Goal: Information Seeking & Learning: Learn about a topic

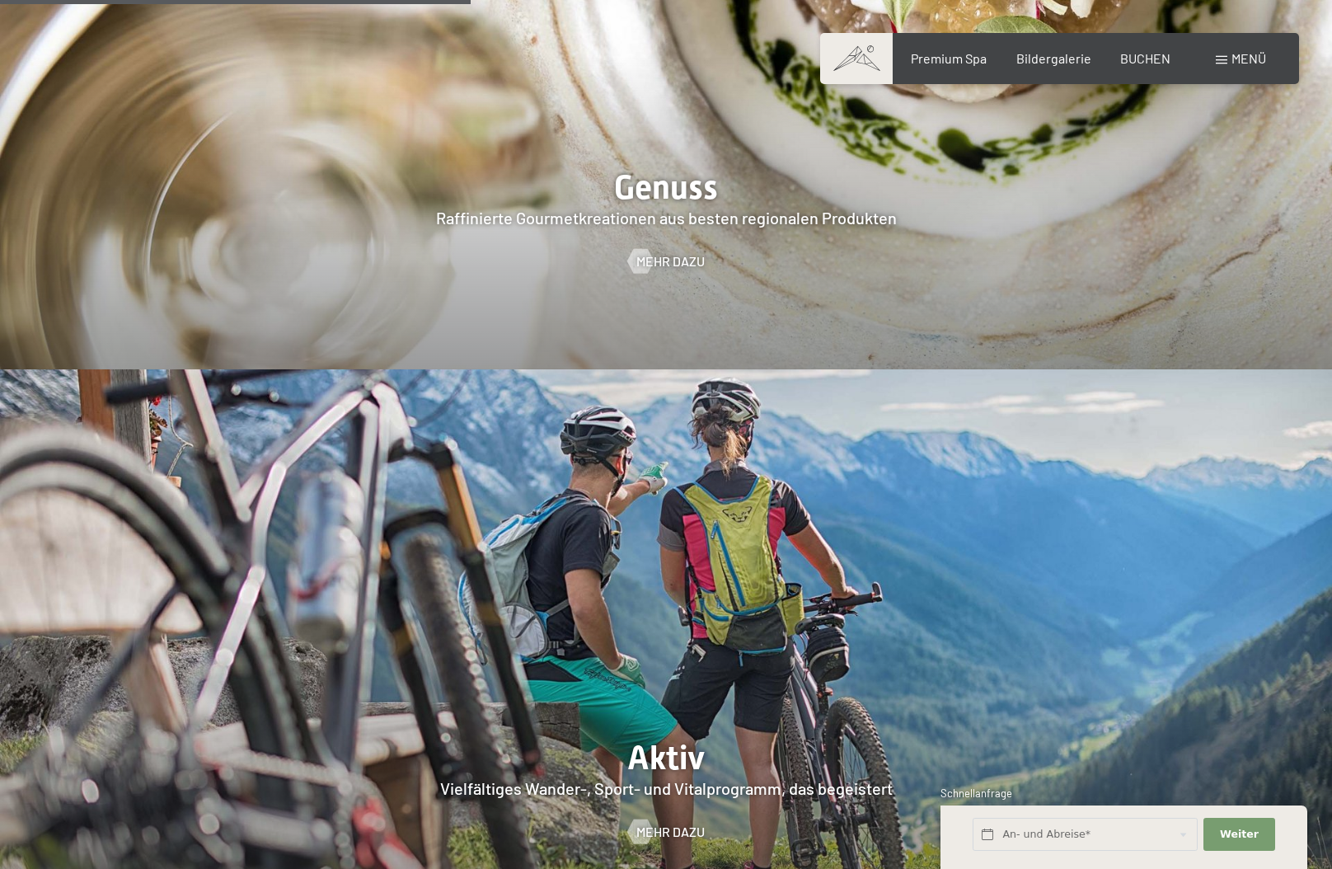
scroll to position [3626, 0]
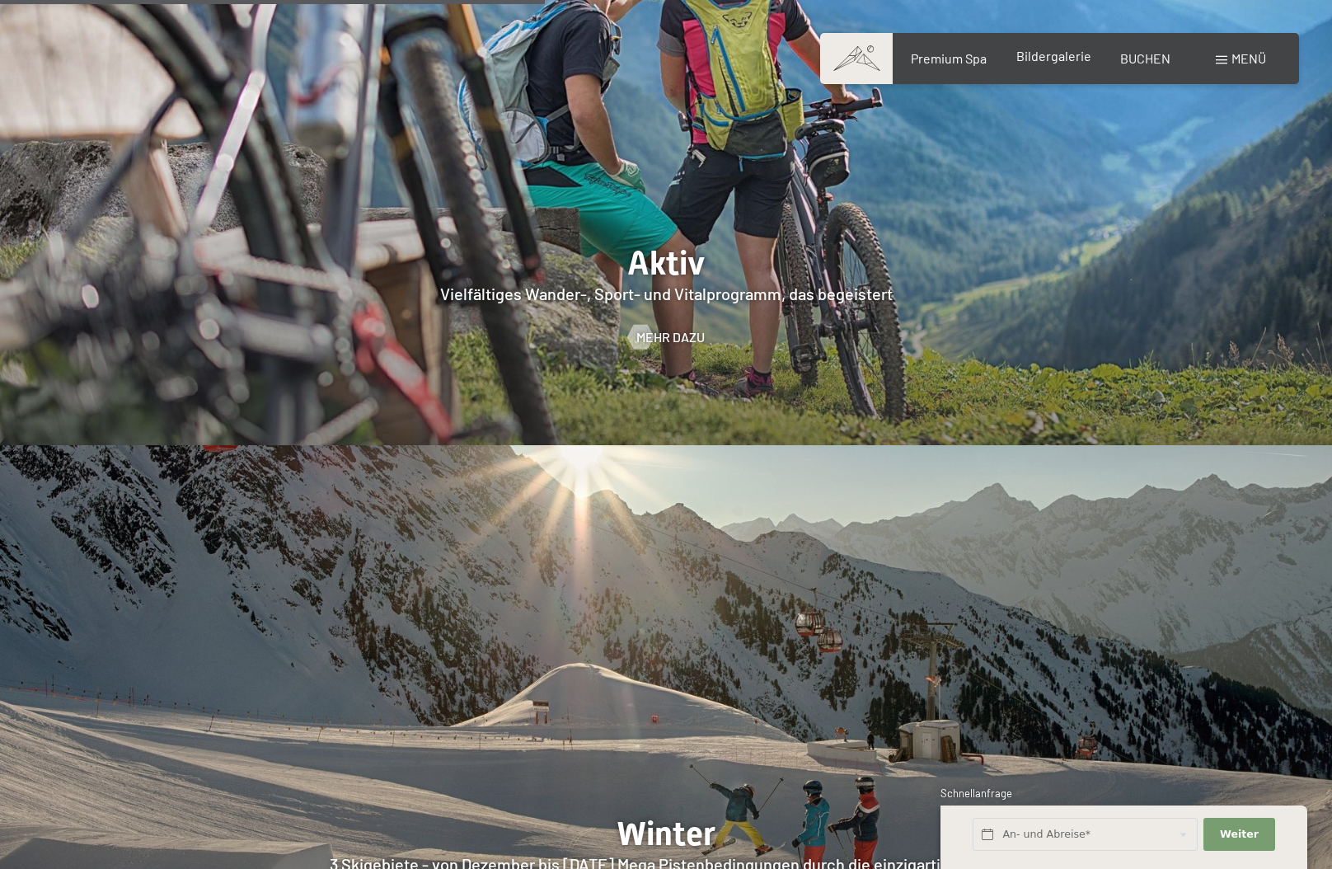
click at [1035, 51] on span "Bildergalerie" at bounding box center [1053, 56] width 75 height 16
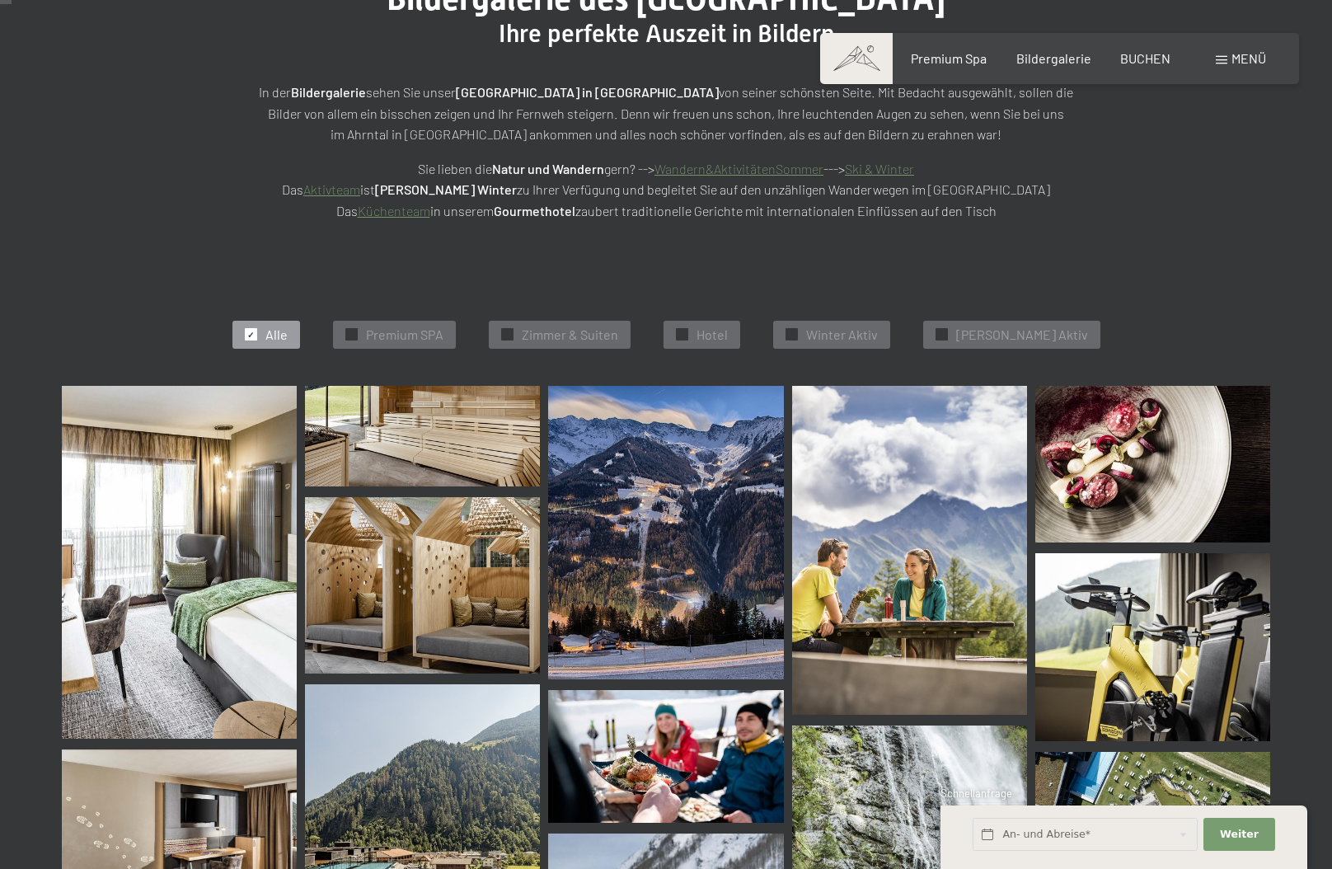
scroll to position [330, 0]
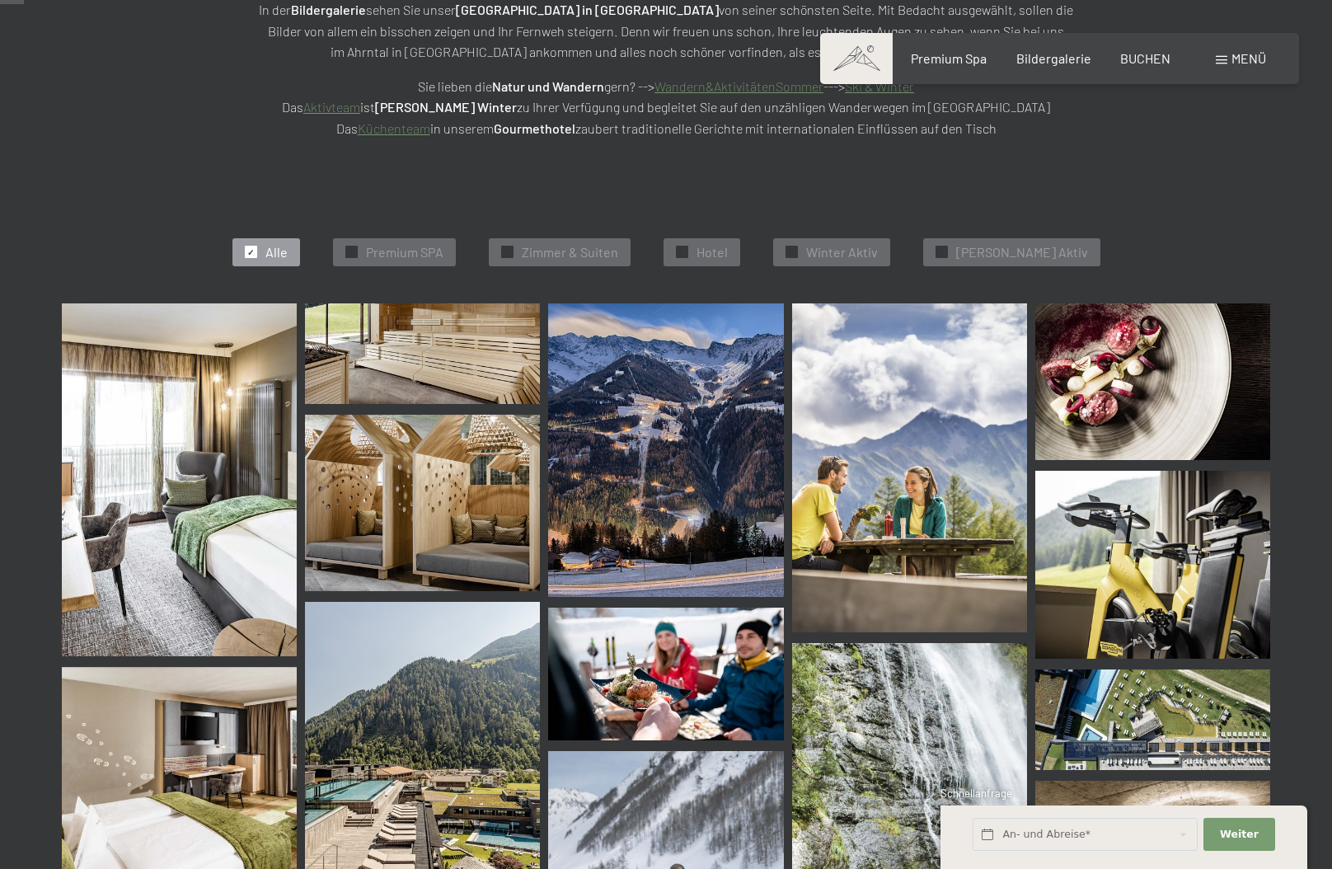
click at [154, 463] on img at bounding box center [179, 479] width 235 height 353
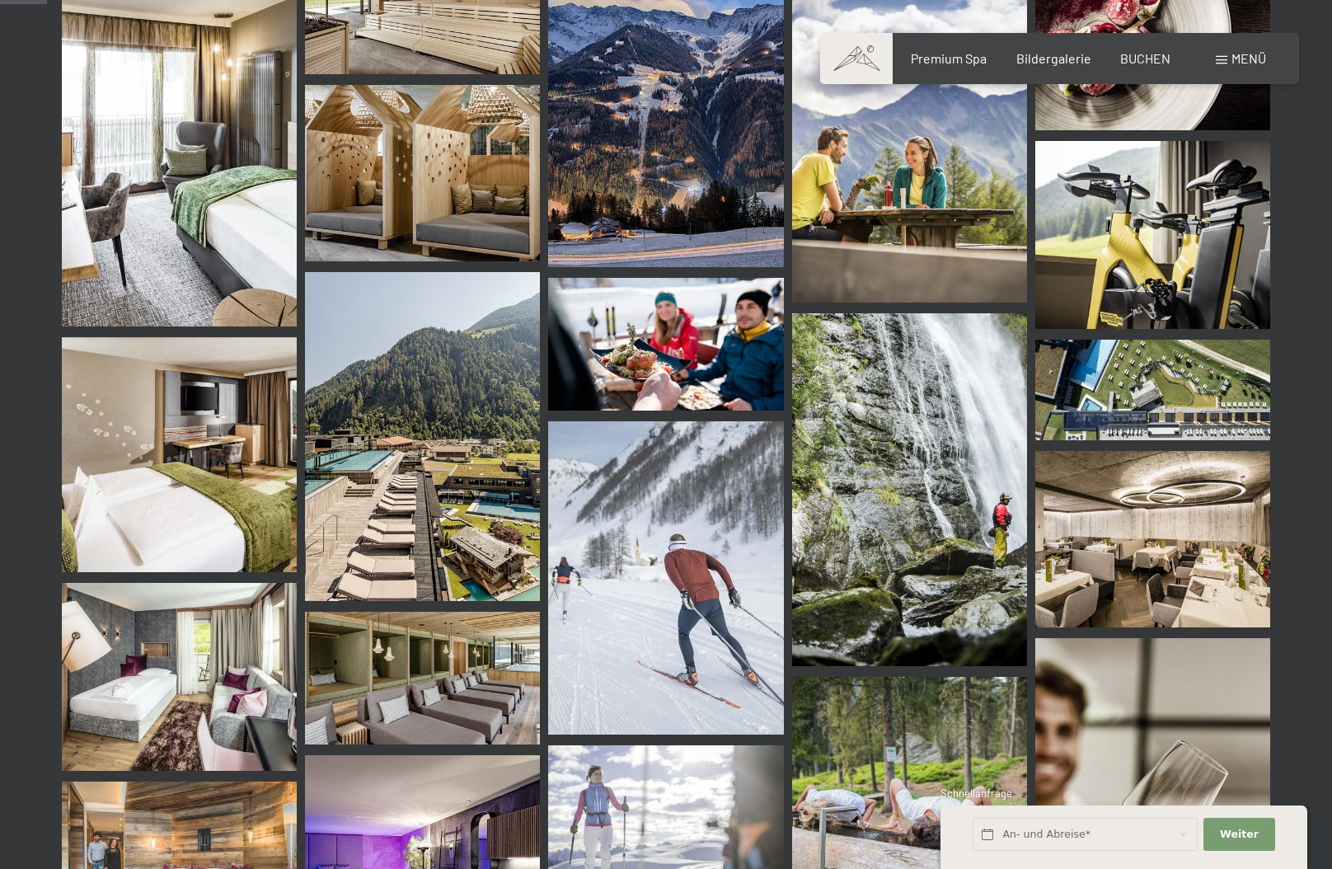
scroll to position [742, 0]
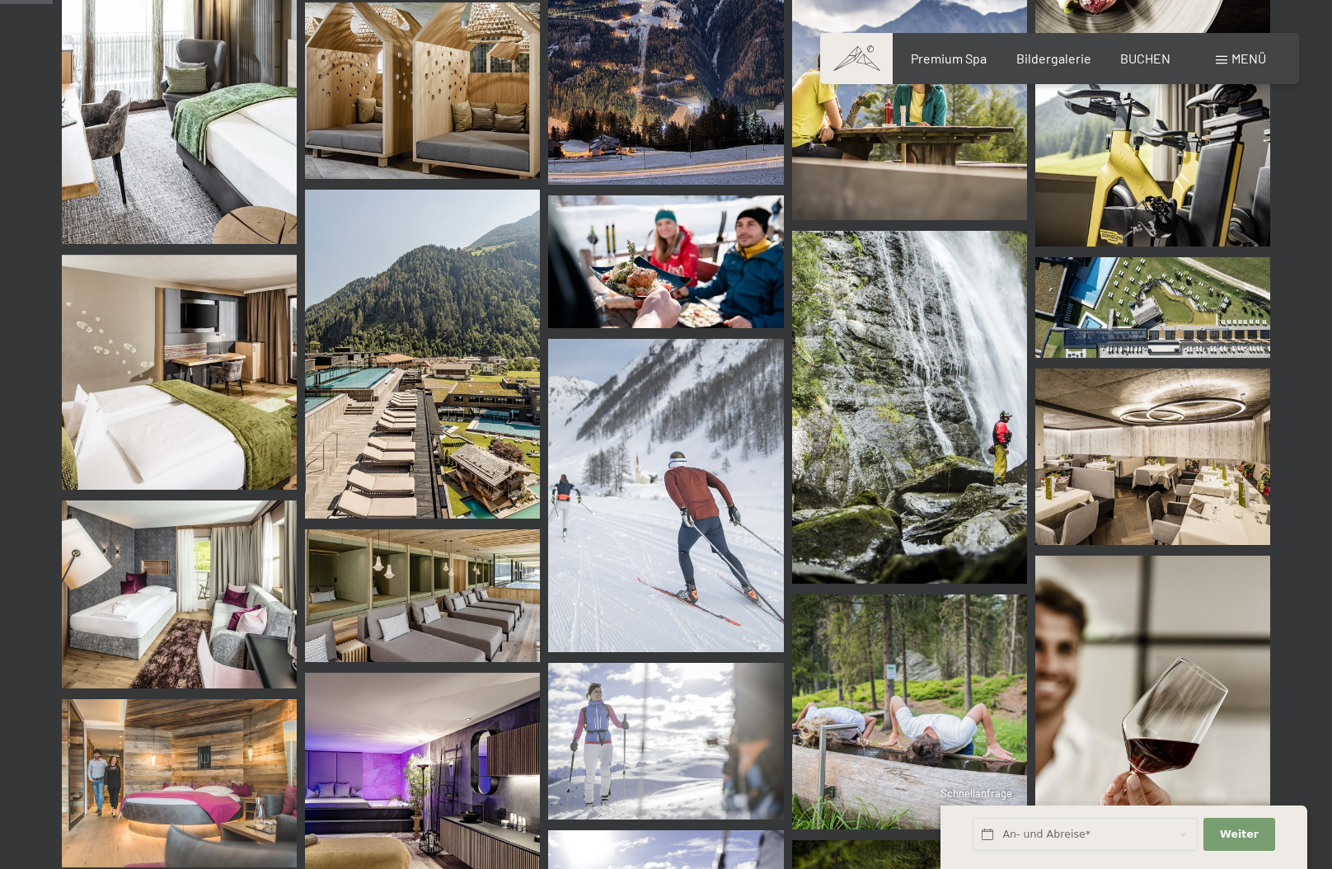
click at [438, 368] on img at bounding box center [422, 354] width 235 height 329
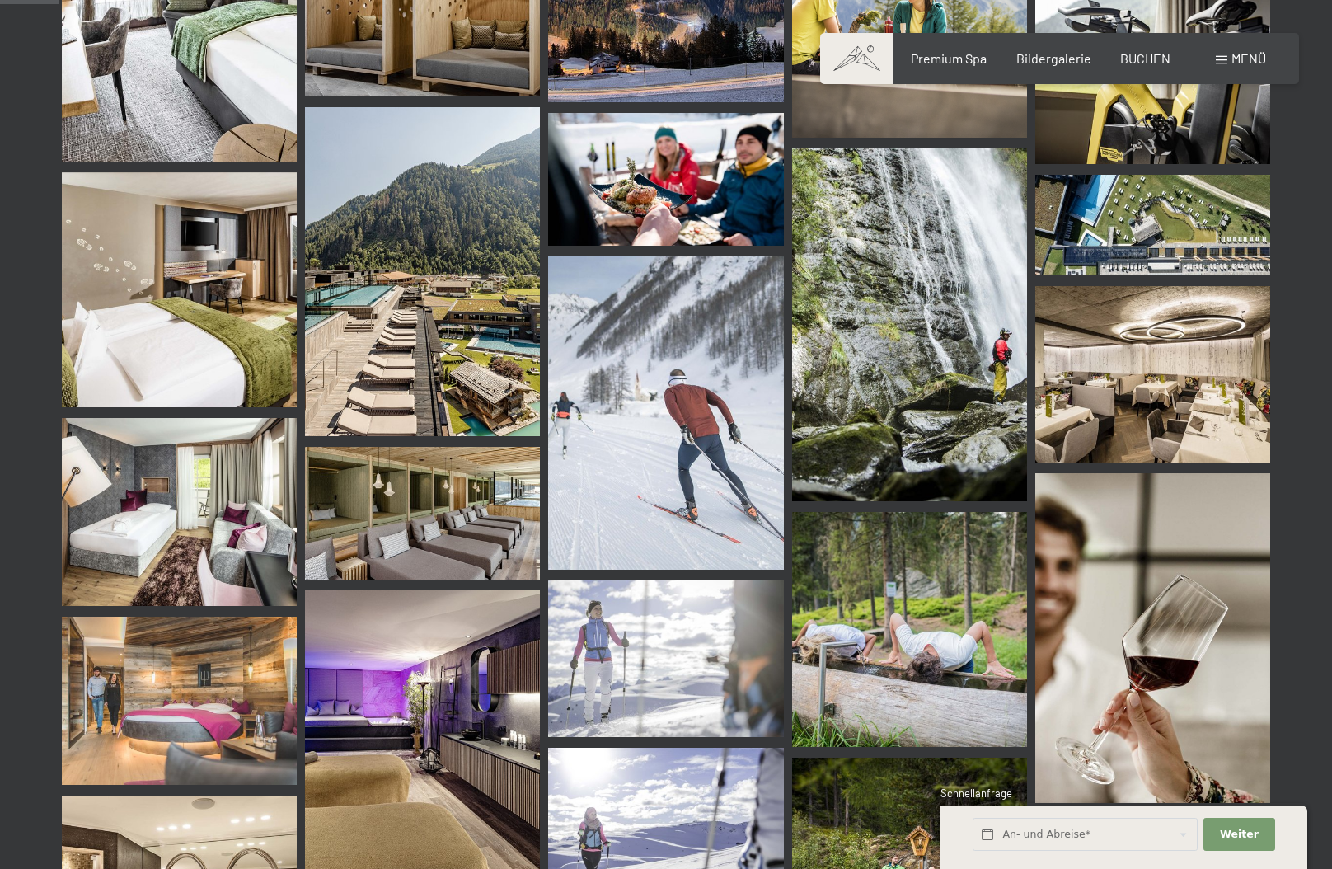
click at [407, 525] on img at bounding box center [422, 513] width 235 height 132
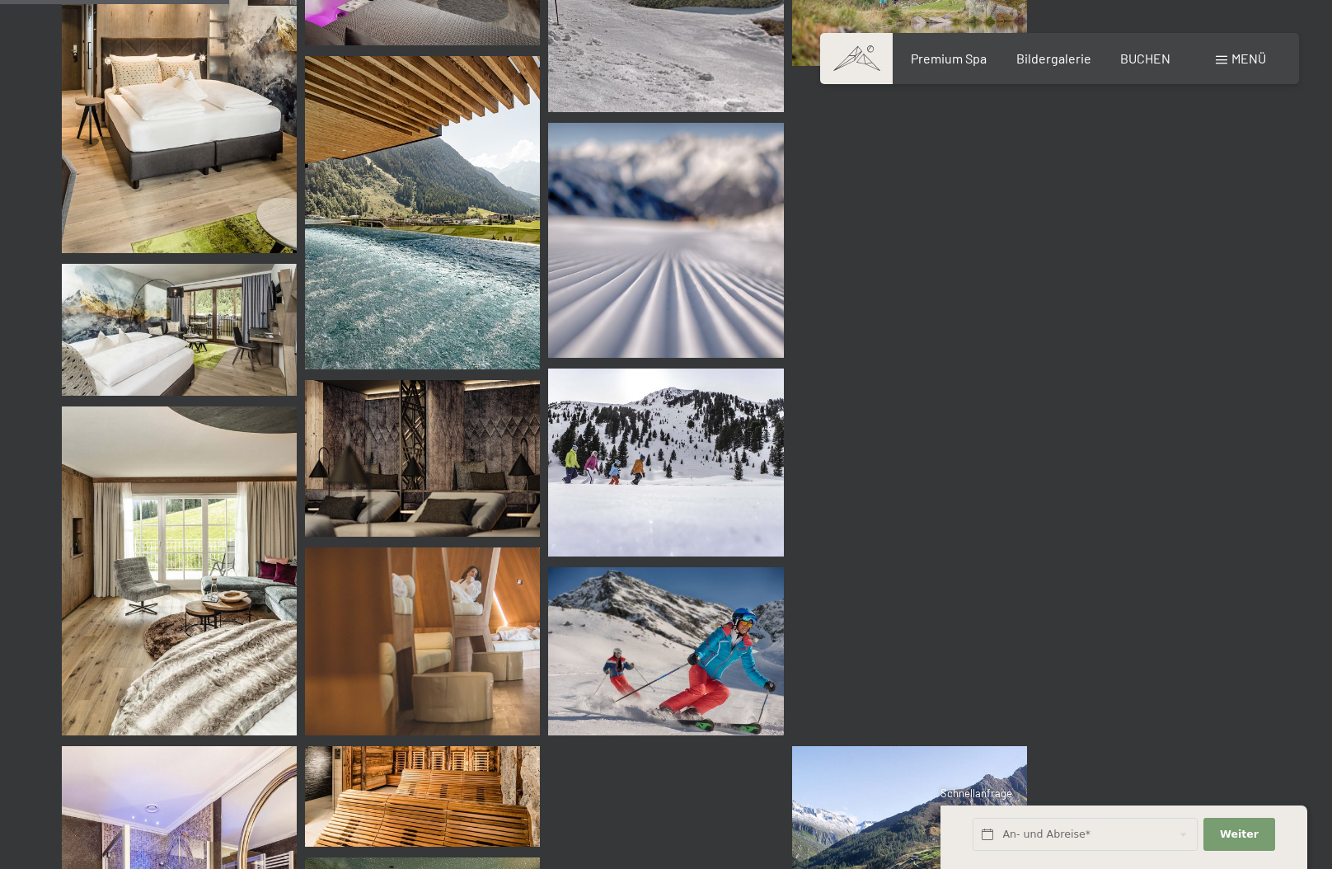
scroll to position [3214, 0]
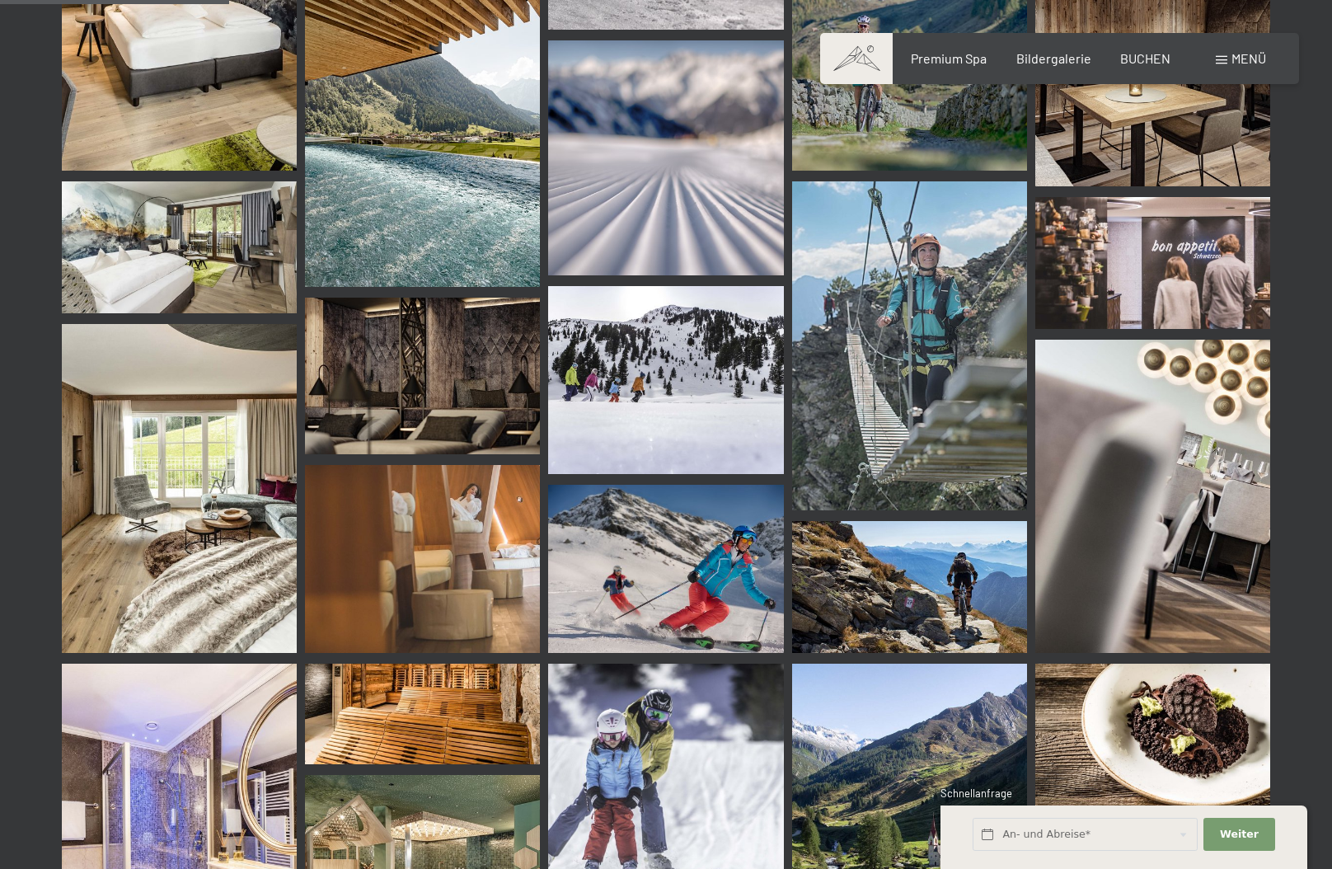
click at [1160, 278] on img at bounding box center [1152, 263] width 235 height 132
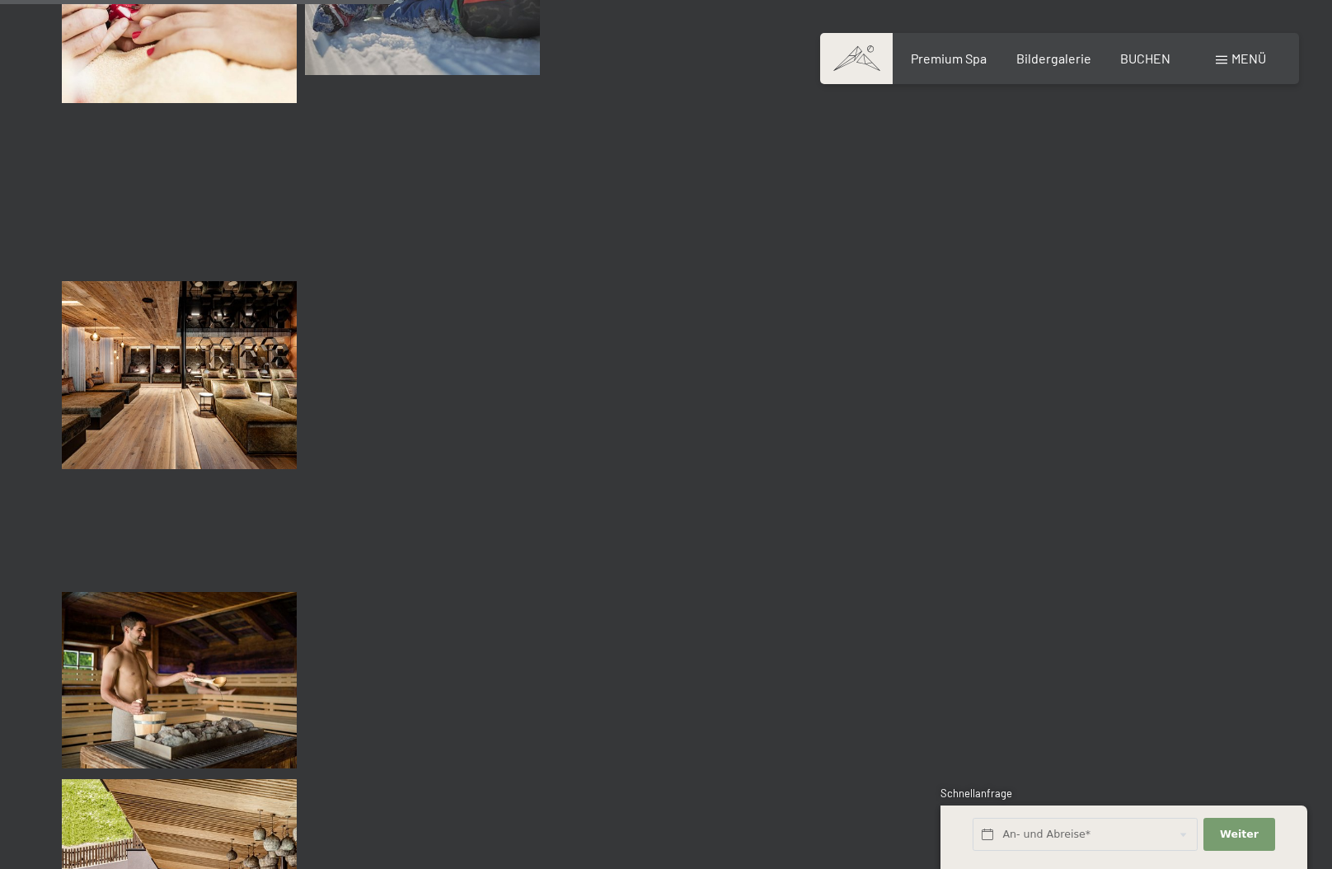
scroll to position [5604, 0]
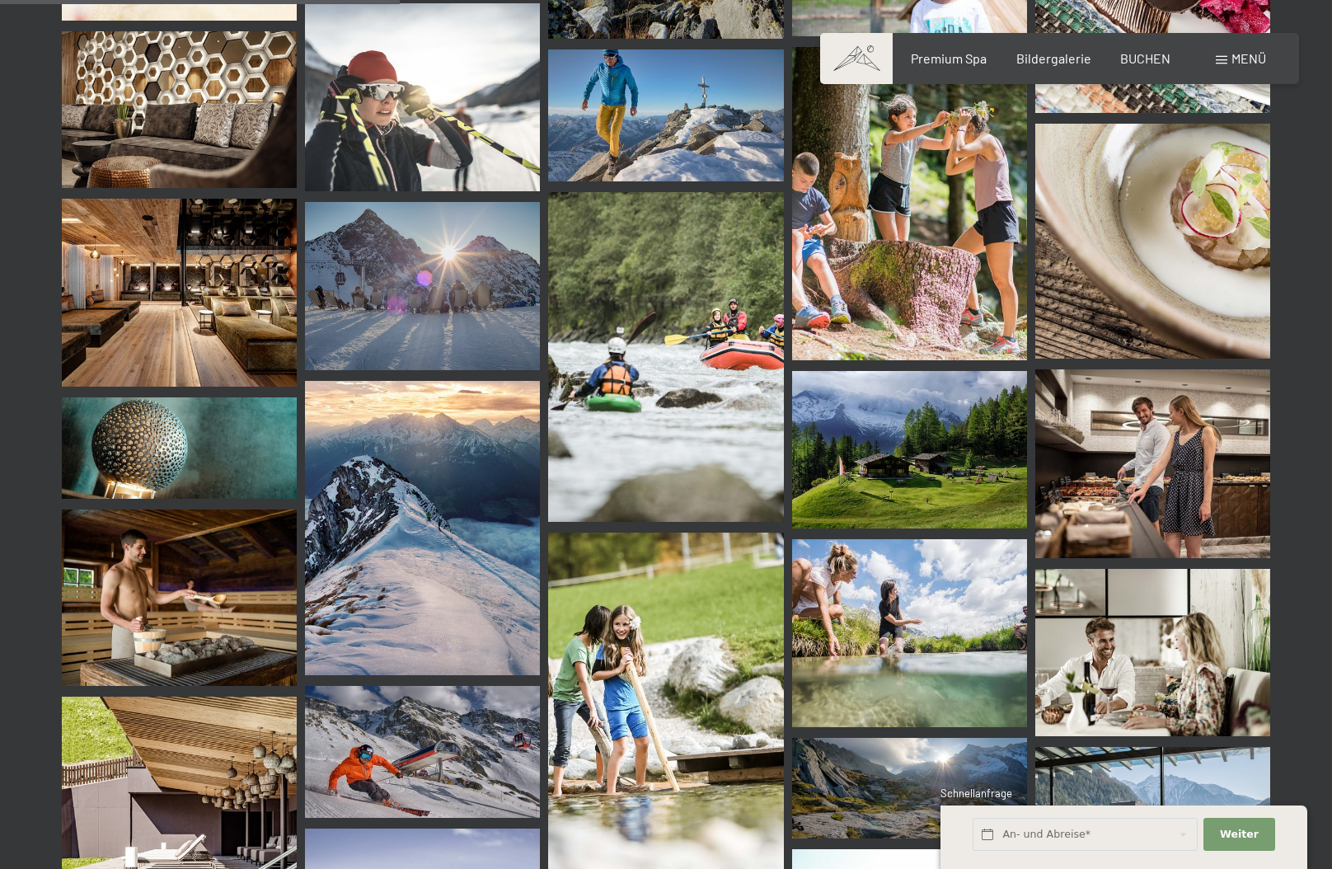
click at [111, 278] on img at bounding box center [179, 293] width 235 height 188
click at [1185, 461] on img at bounding box center [1152, 463] width 235 height 188
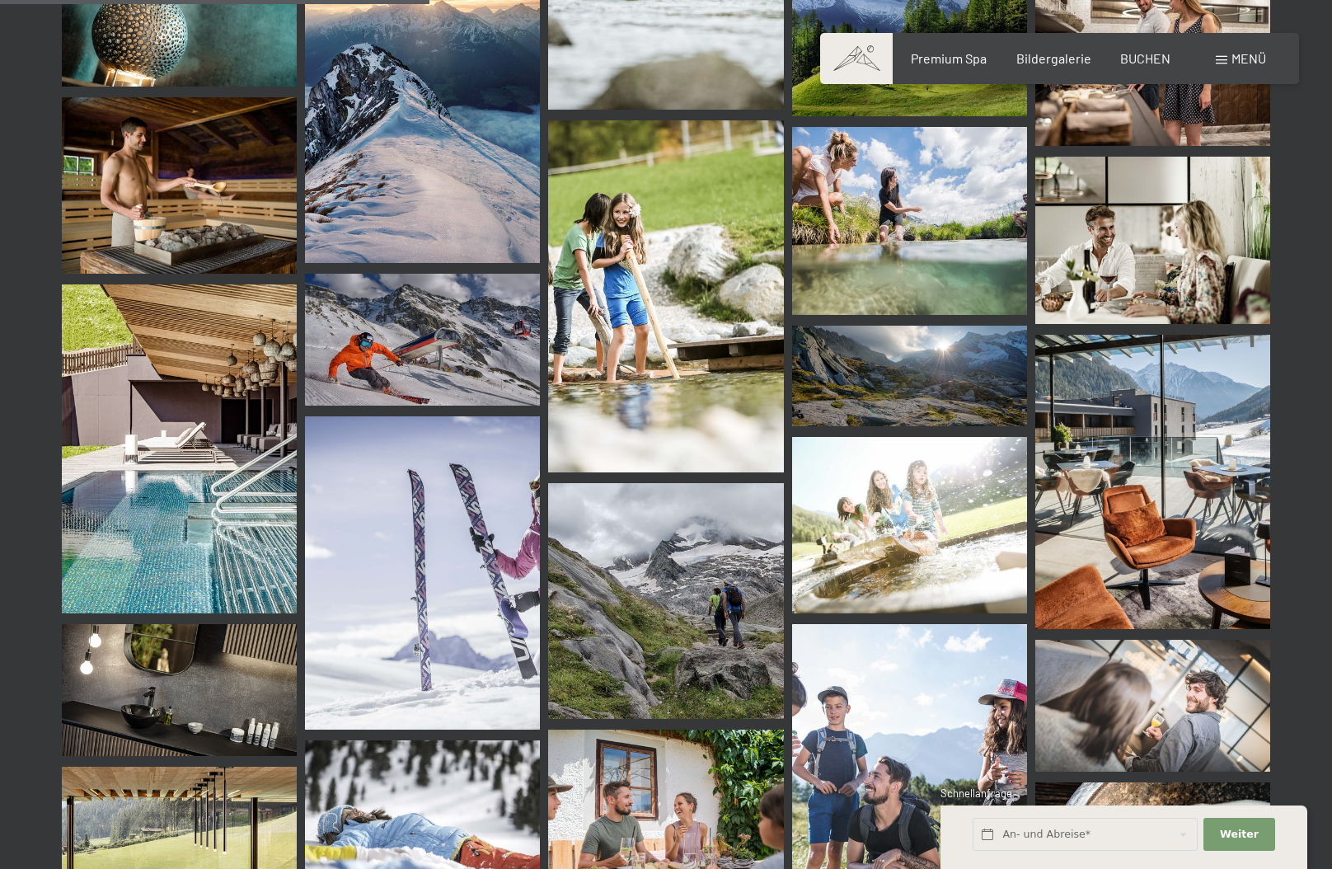
scroll to position [6098, 0]
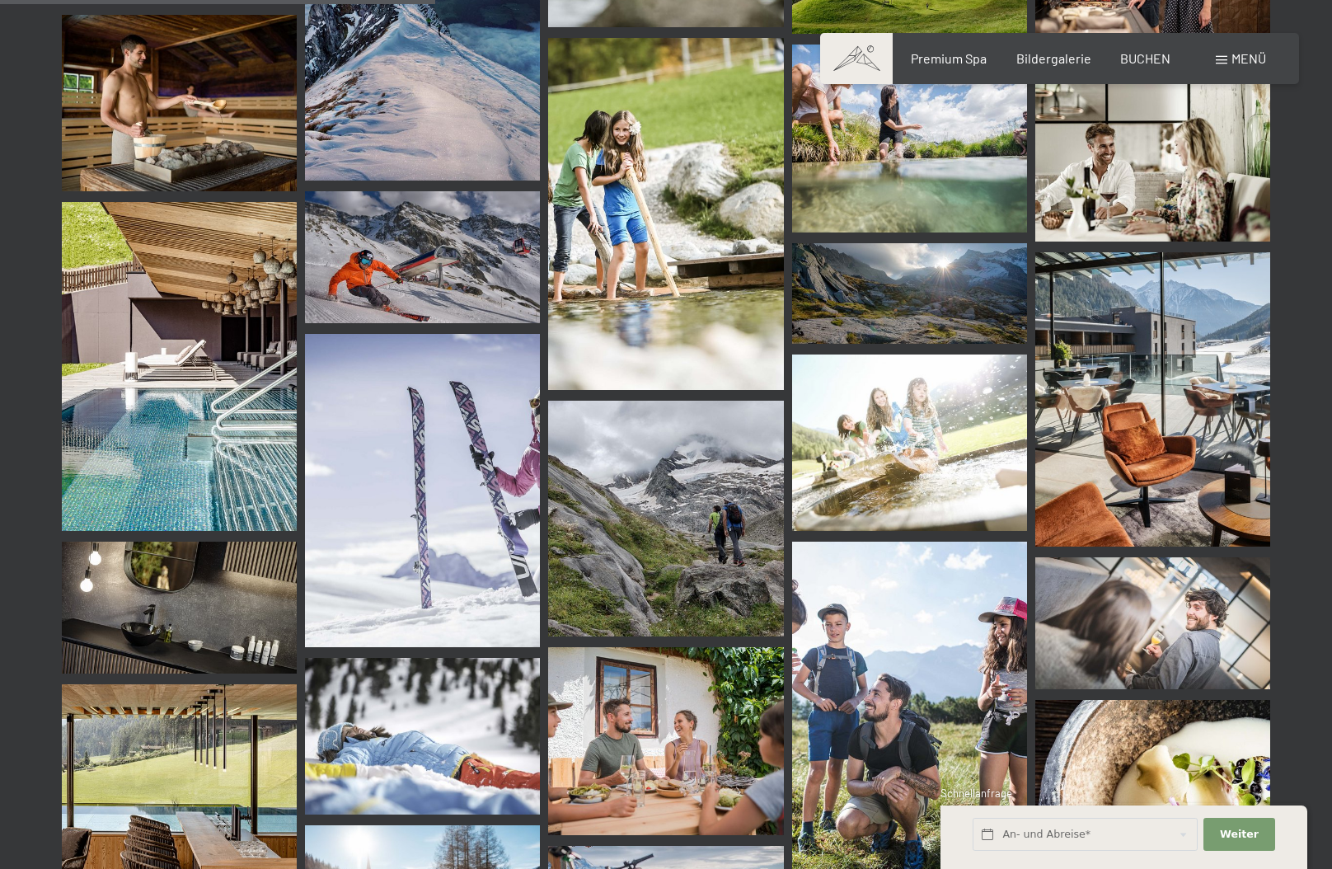
click at [173, 327] on img at bounding box center [179, 366] width 235 height 329
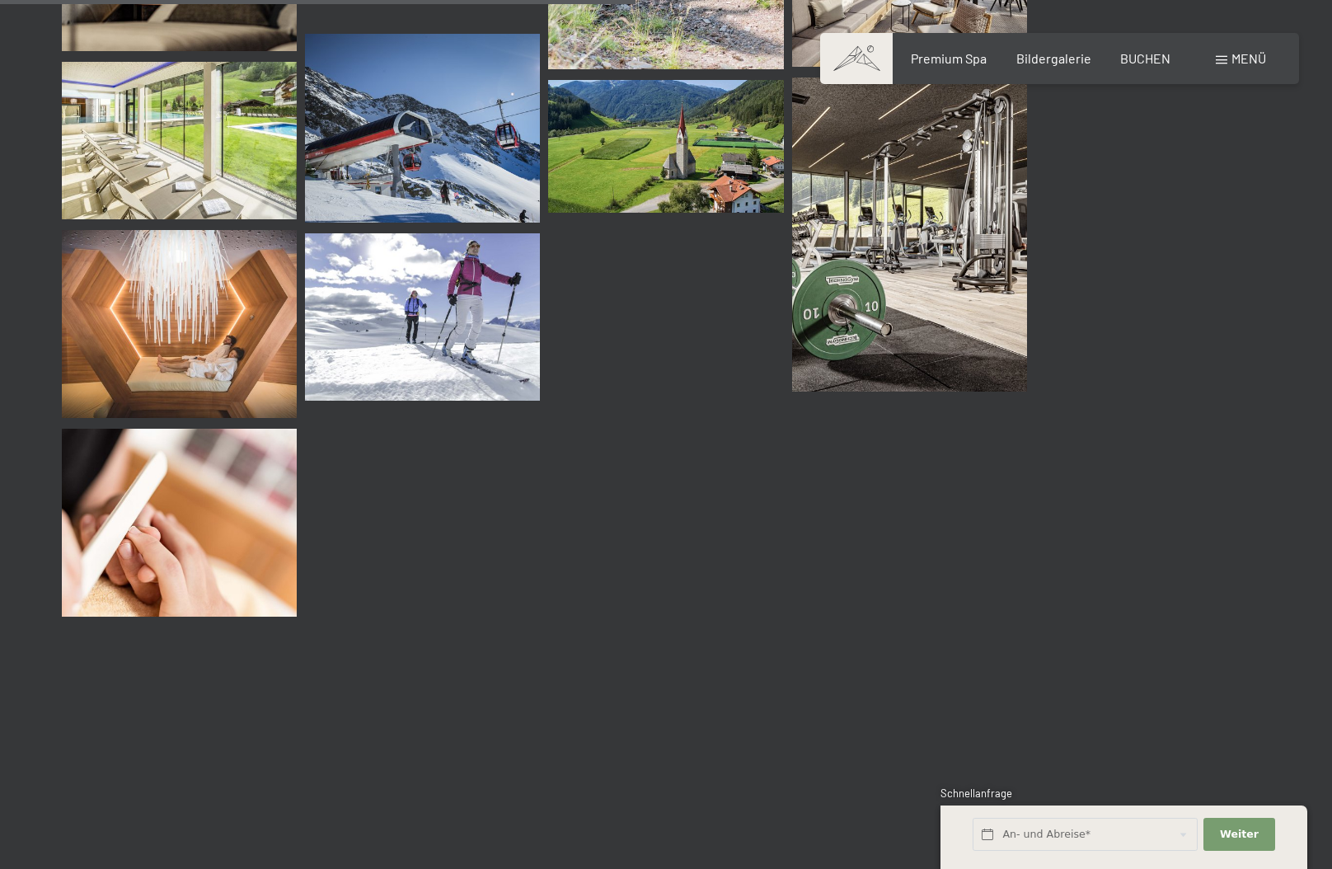
scroll to position [8900, 0]
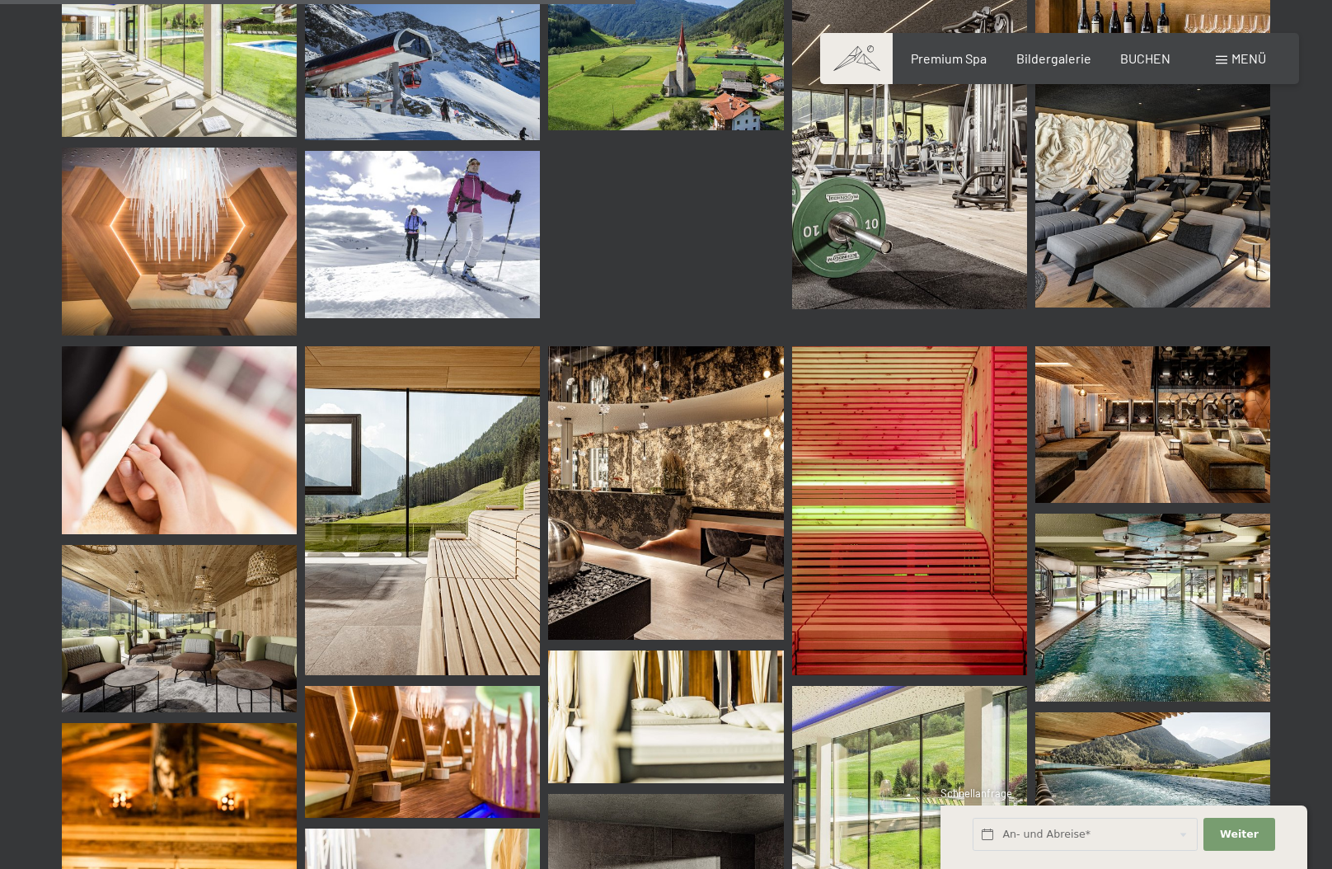
click at [943, 189] on img at bounding box center [909, 151] width 235 height 313
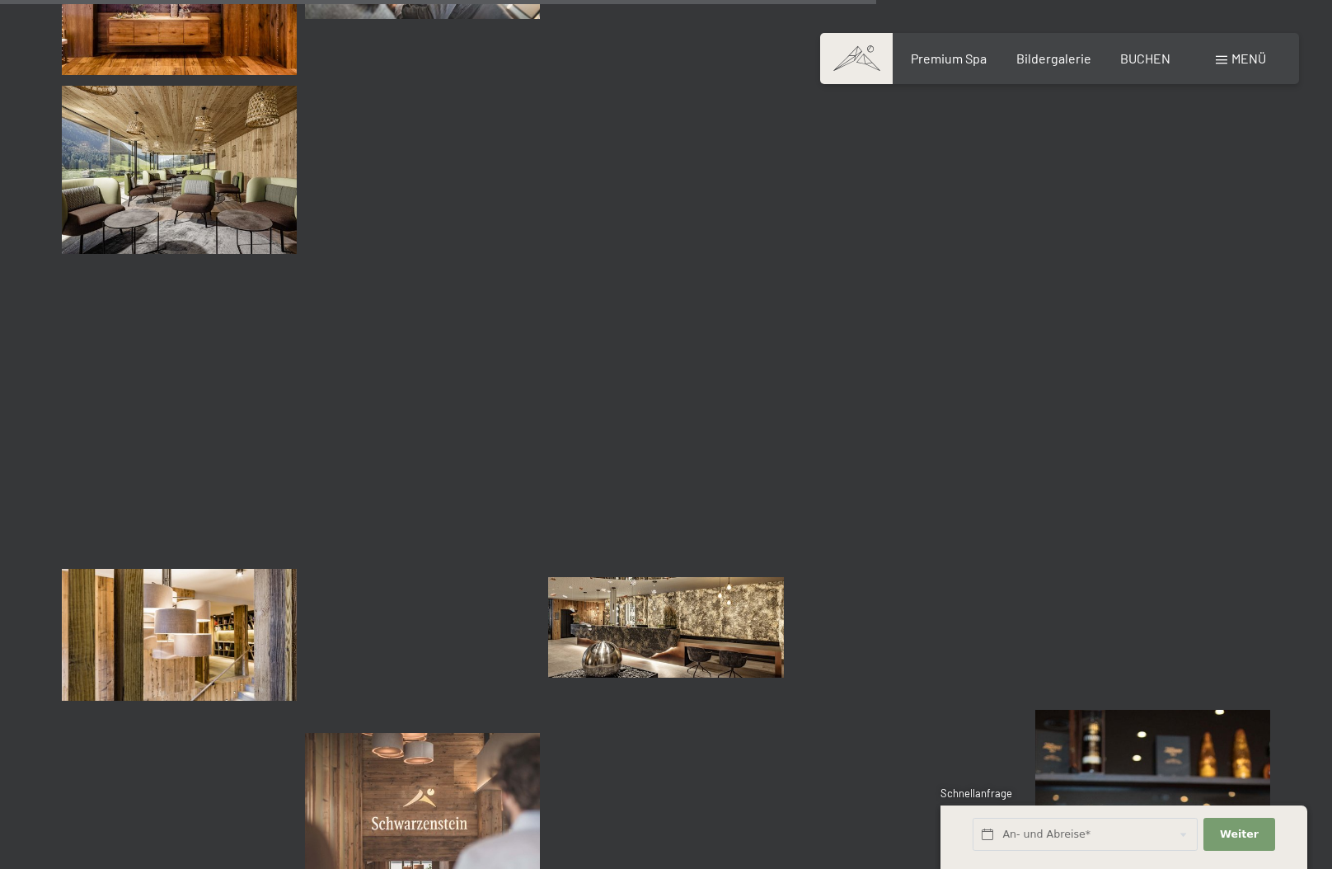
scroll to position [12361, 0]
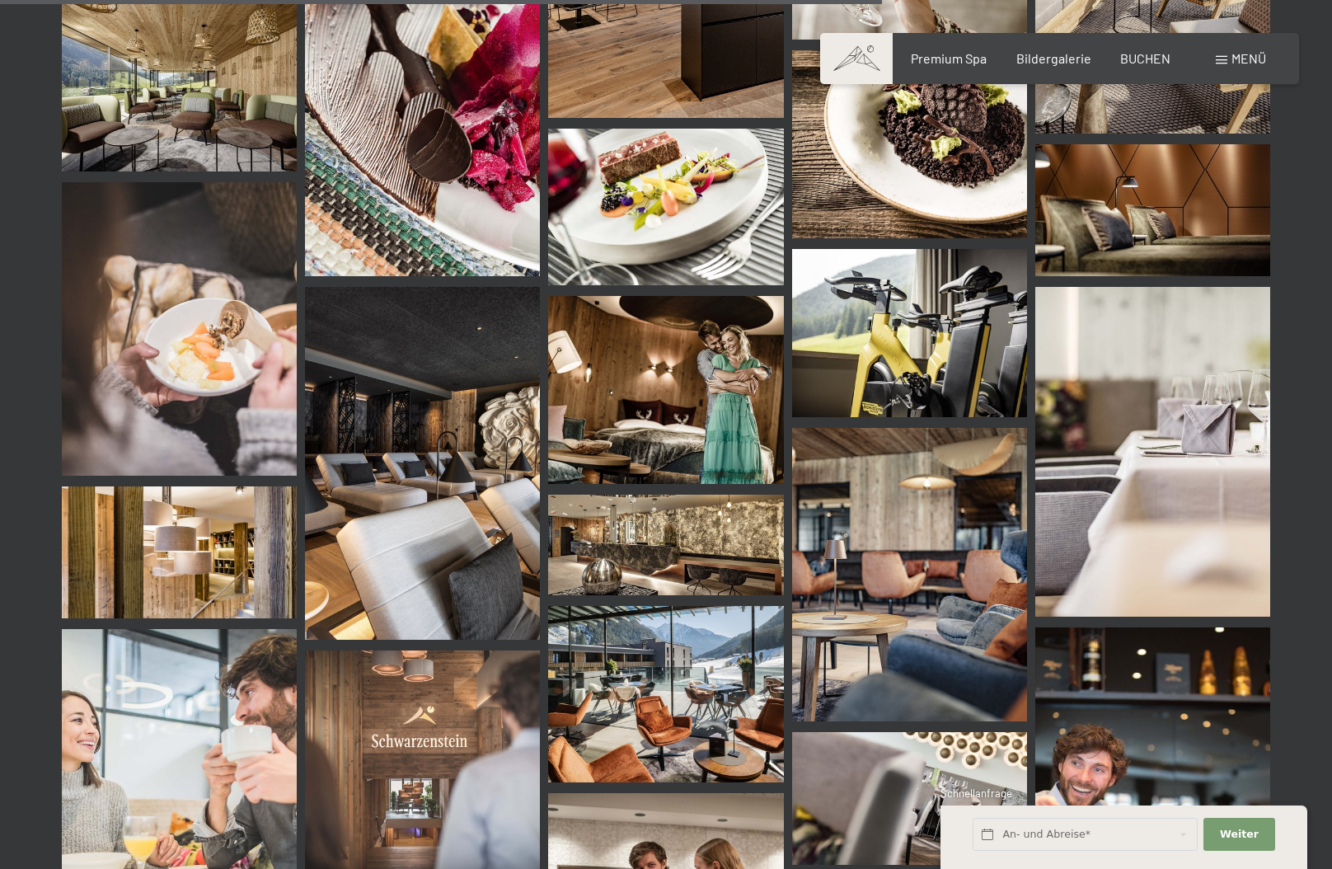
click at [453, 470] on img at bounding box center [422, 463] width 235 height 353
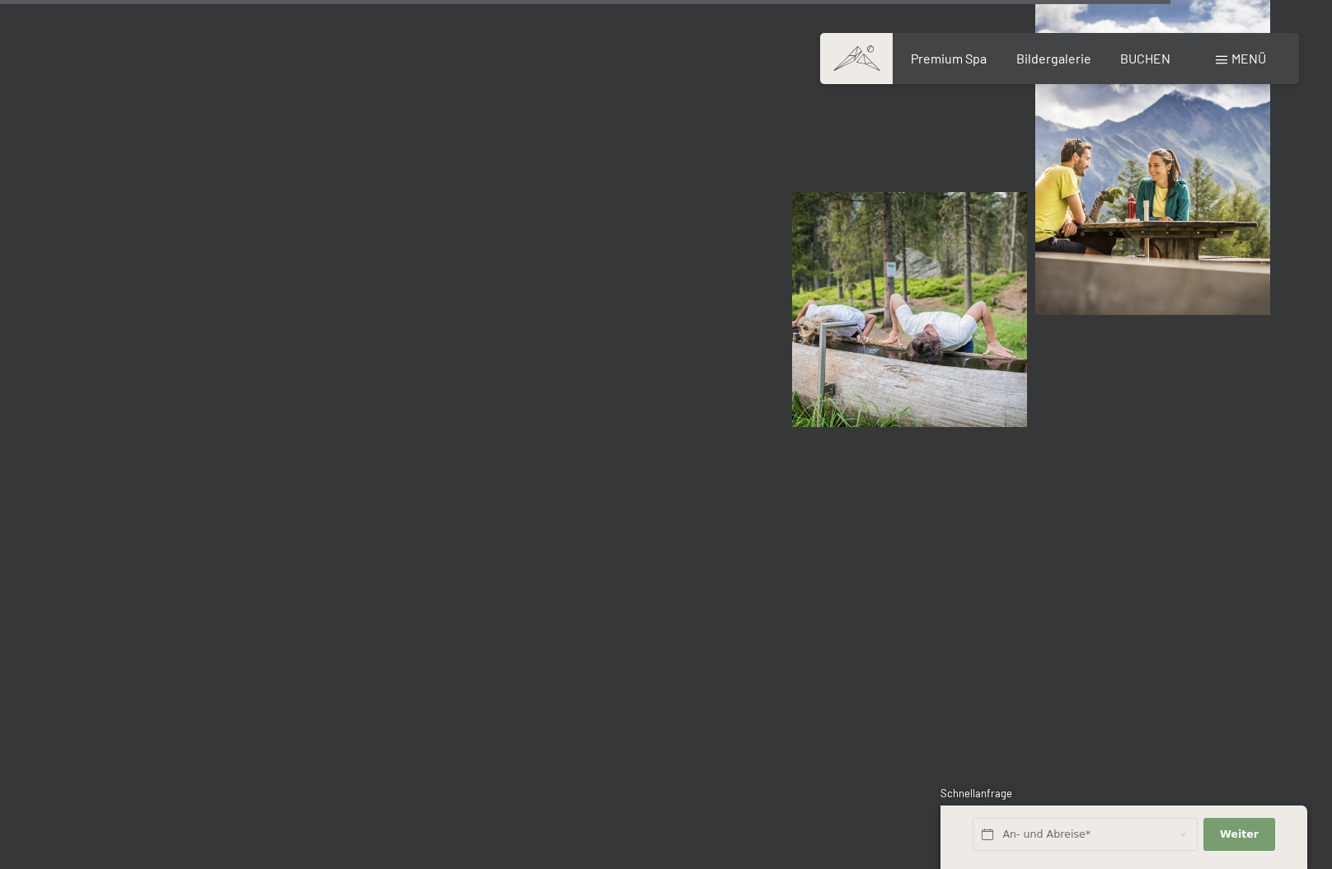
scroll to position [16646, 0]
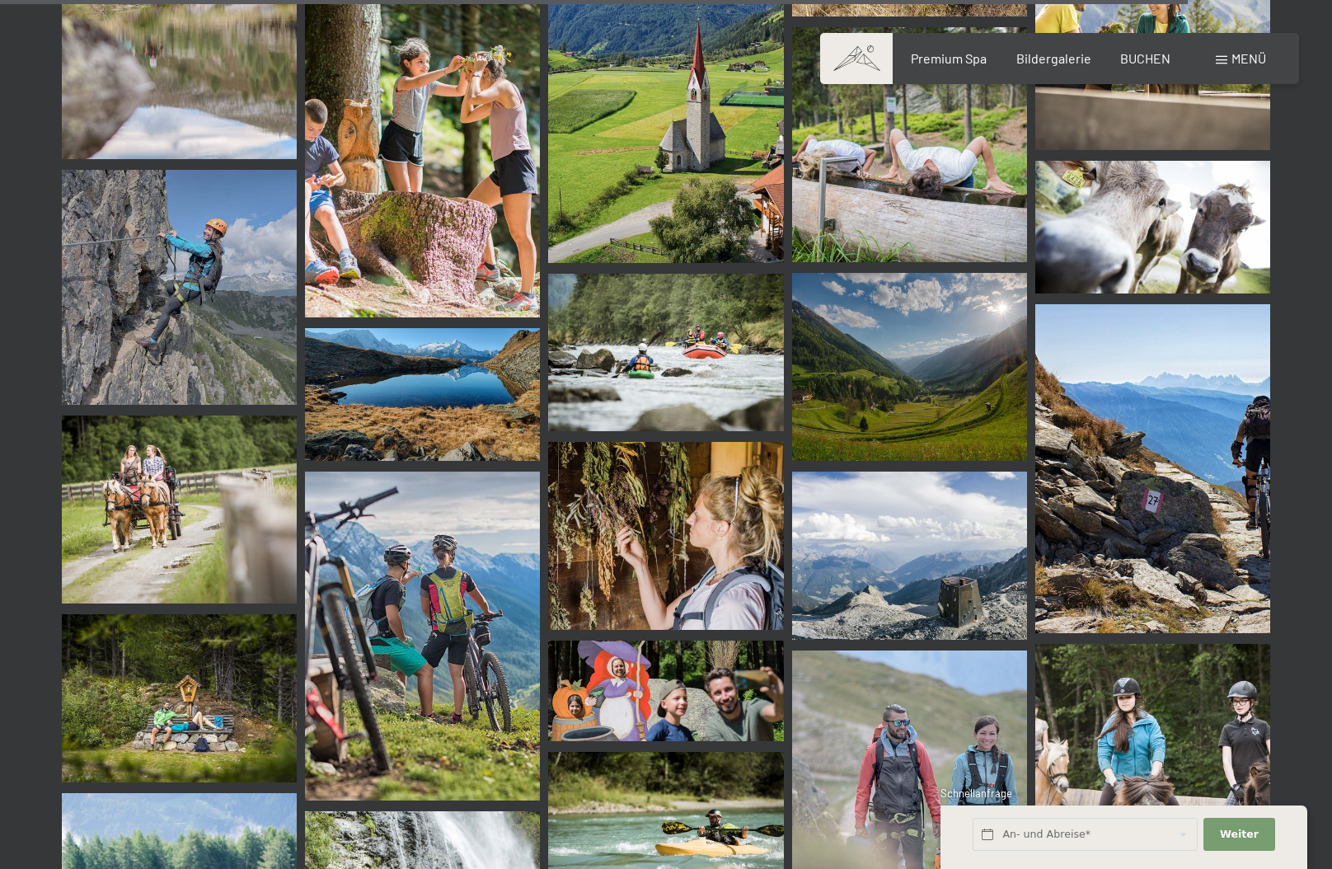
click at [362, 421] on img at bounding box center [422, 394] width 235 height 132
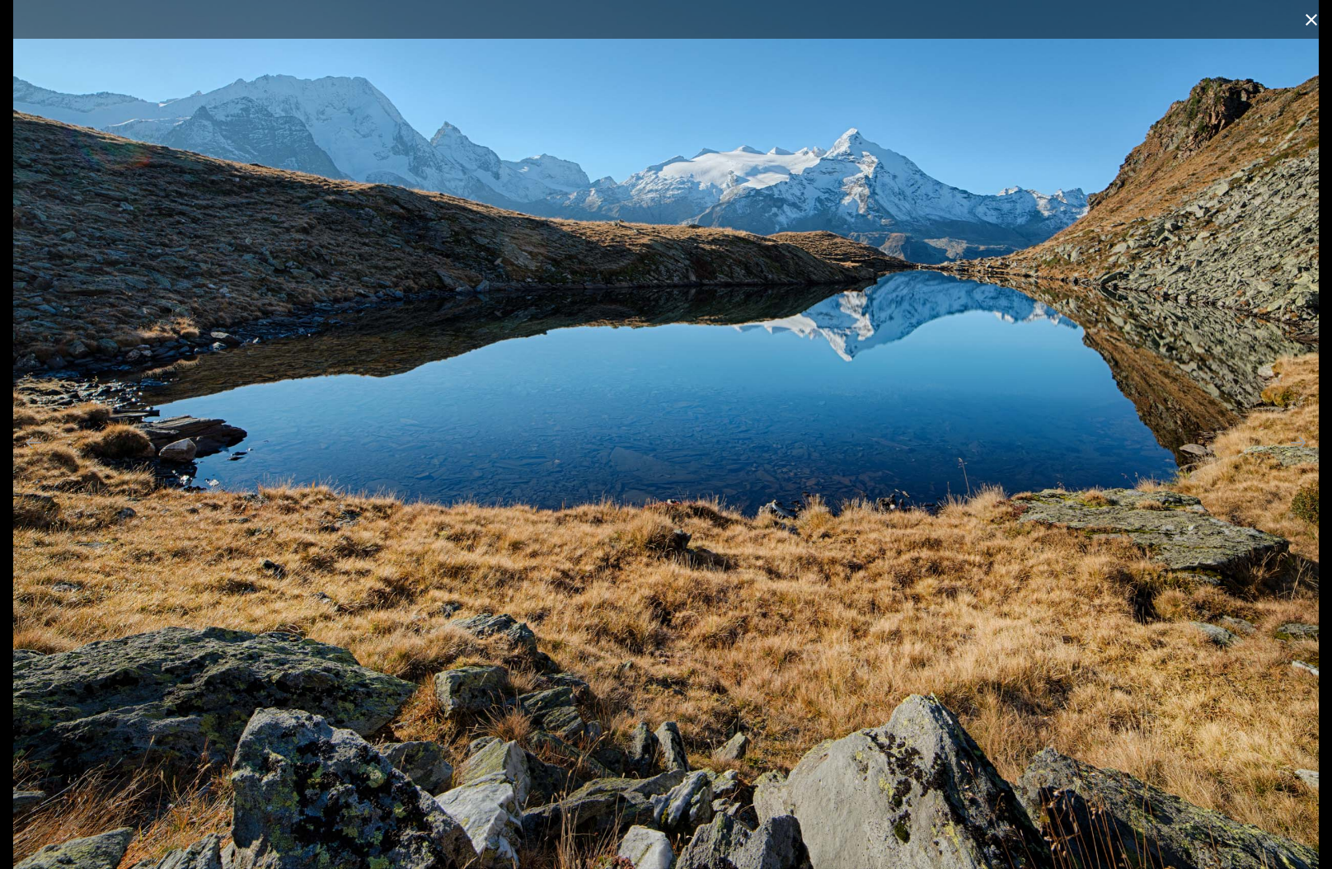
click at [1300, 19] on button "Close gallery" at bounding box center [1310, 19] width 41 height 39
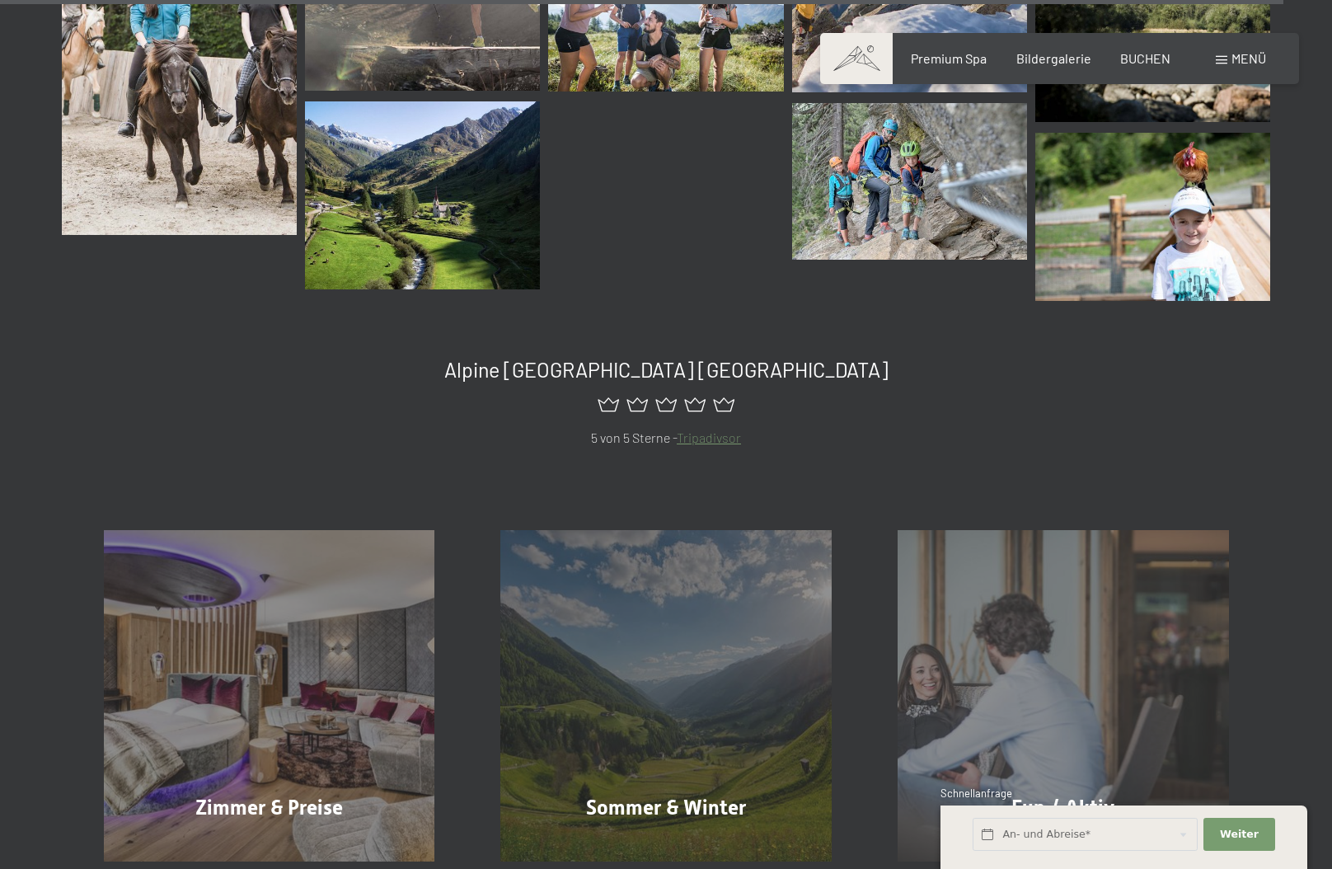
scroll to position [18377, 0]
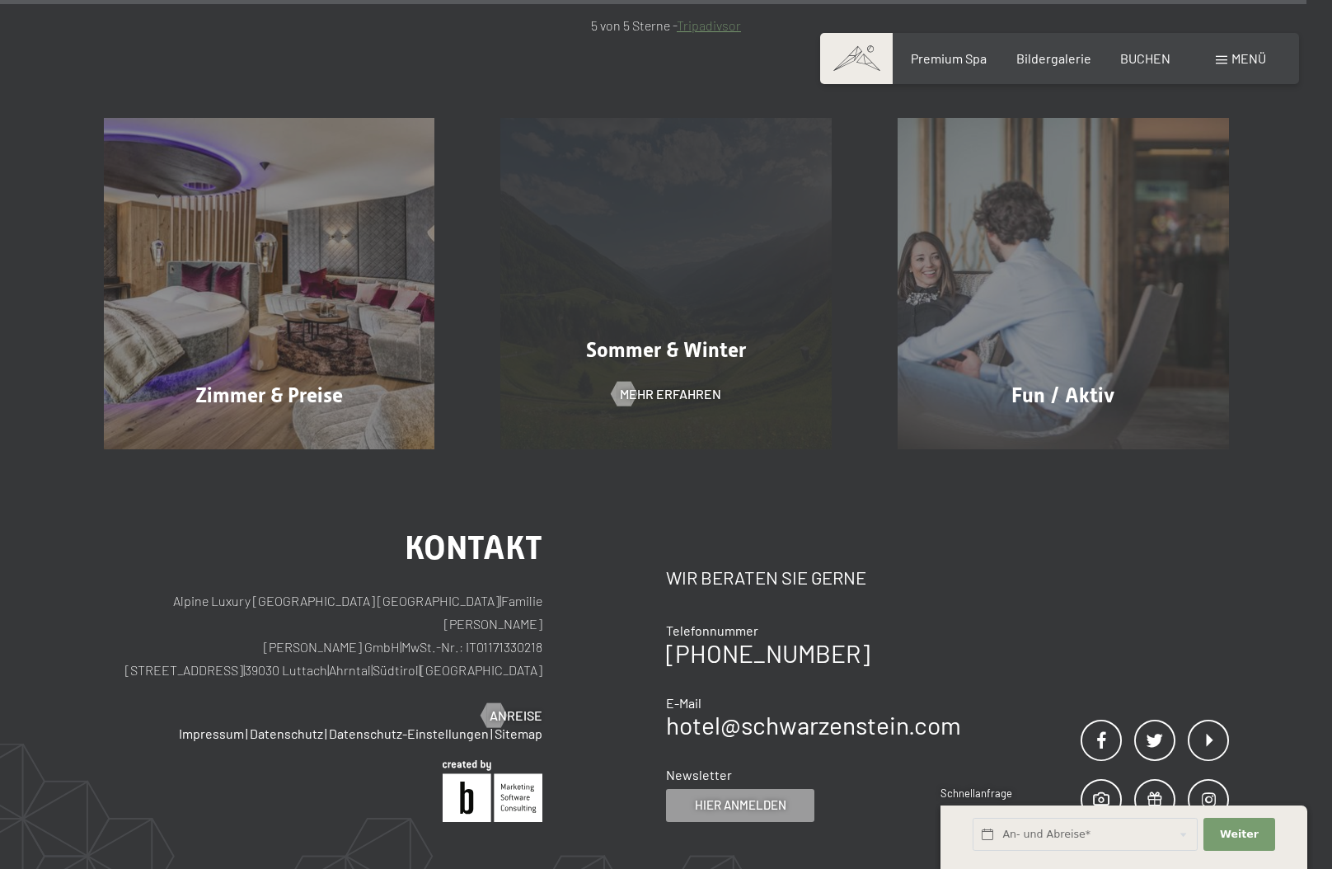
click at [612, 328] on div "Sommer & Winter Mehr erfahren" at bounding box center [665, 283] width 397 height 331
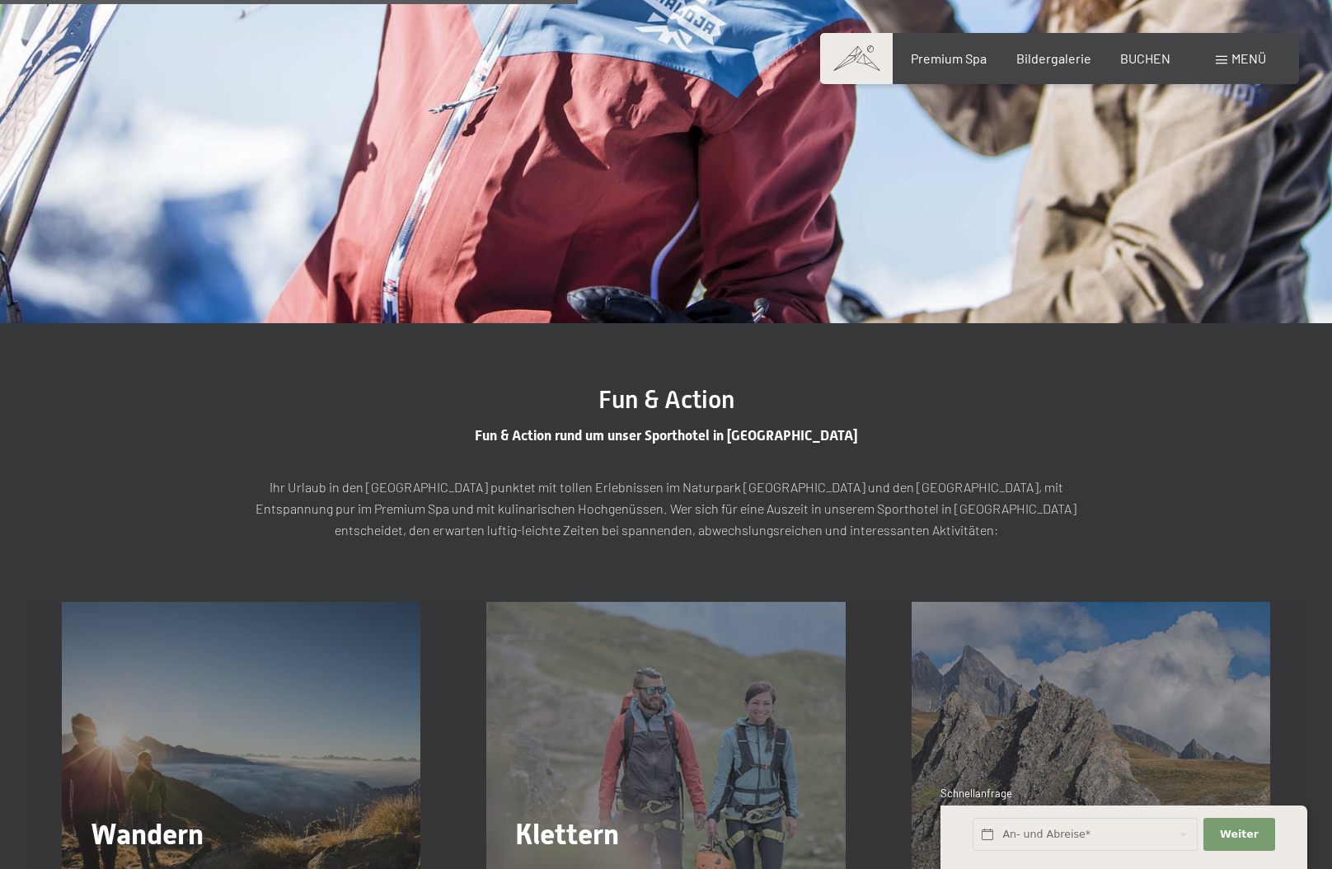
scroll to position [2555, 0]
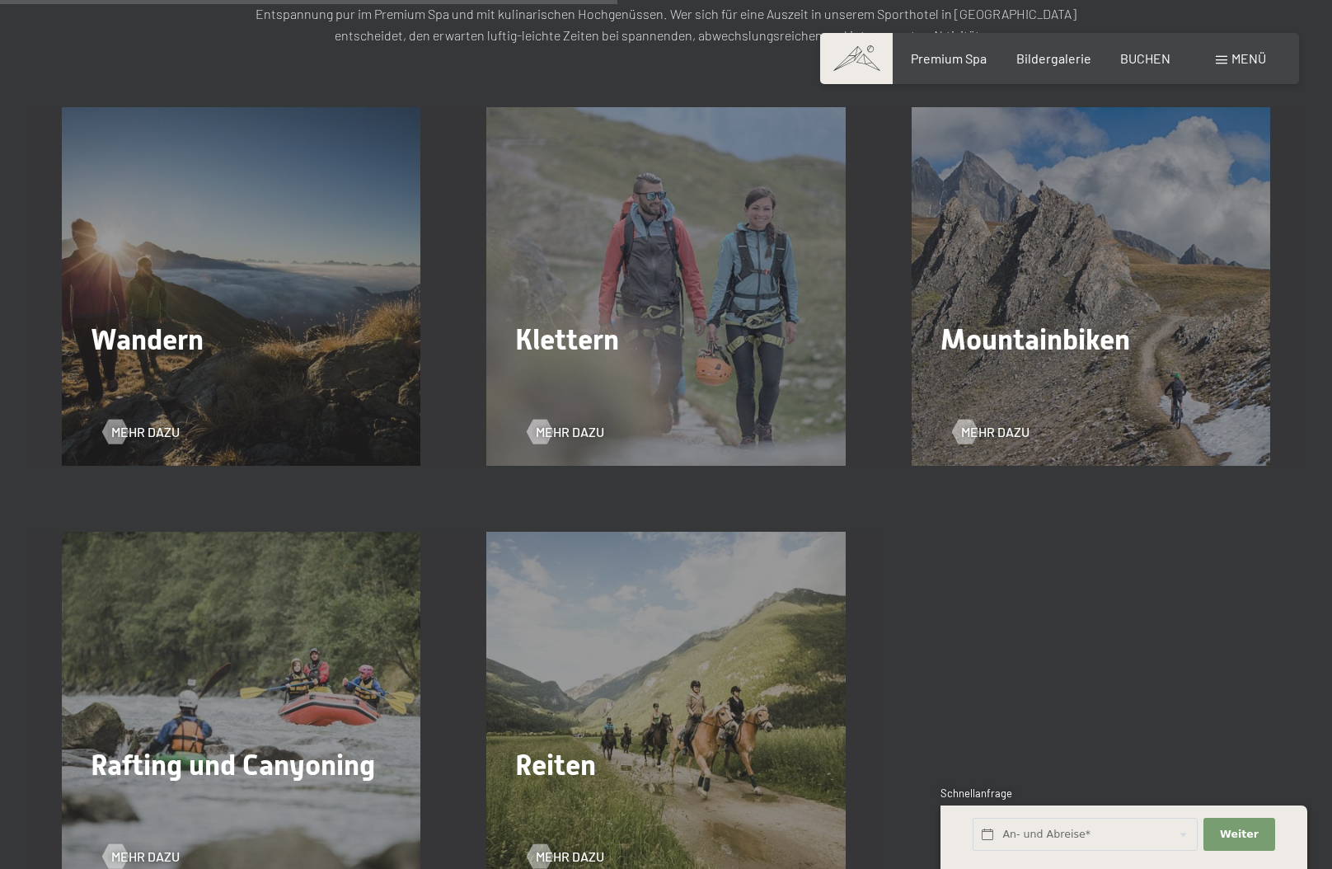
click at [346, 365] on div "Wandern Mehr dazu" at bounding box center [241, 286] width 424 height 358
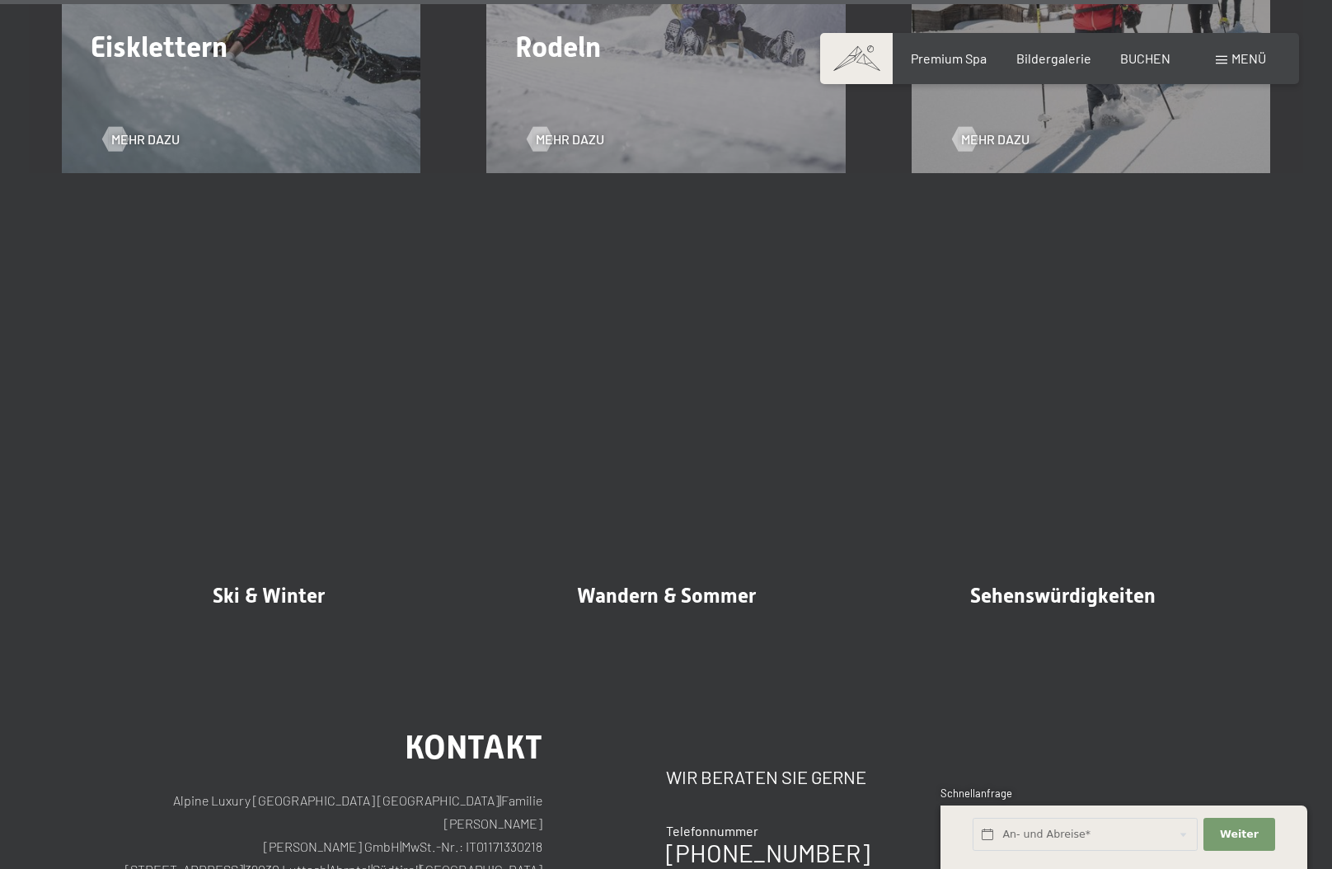
scroll to position [5109, 0]
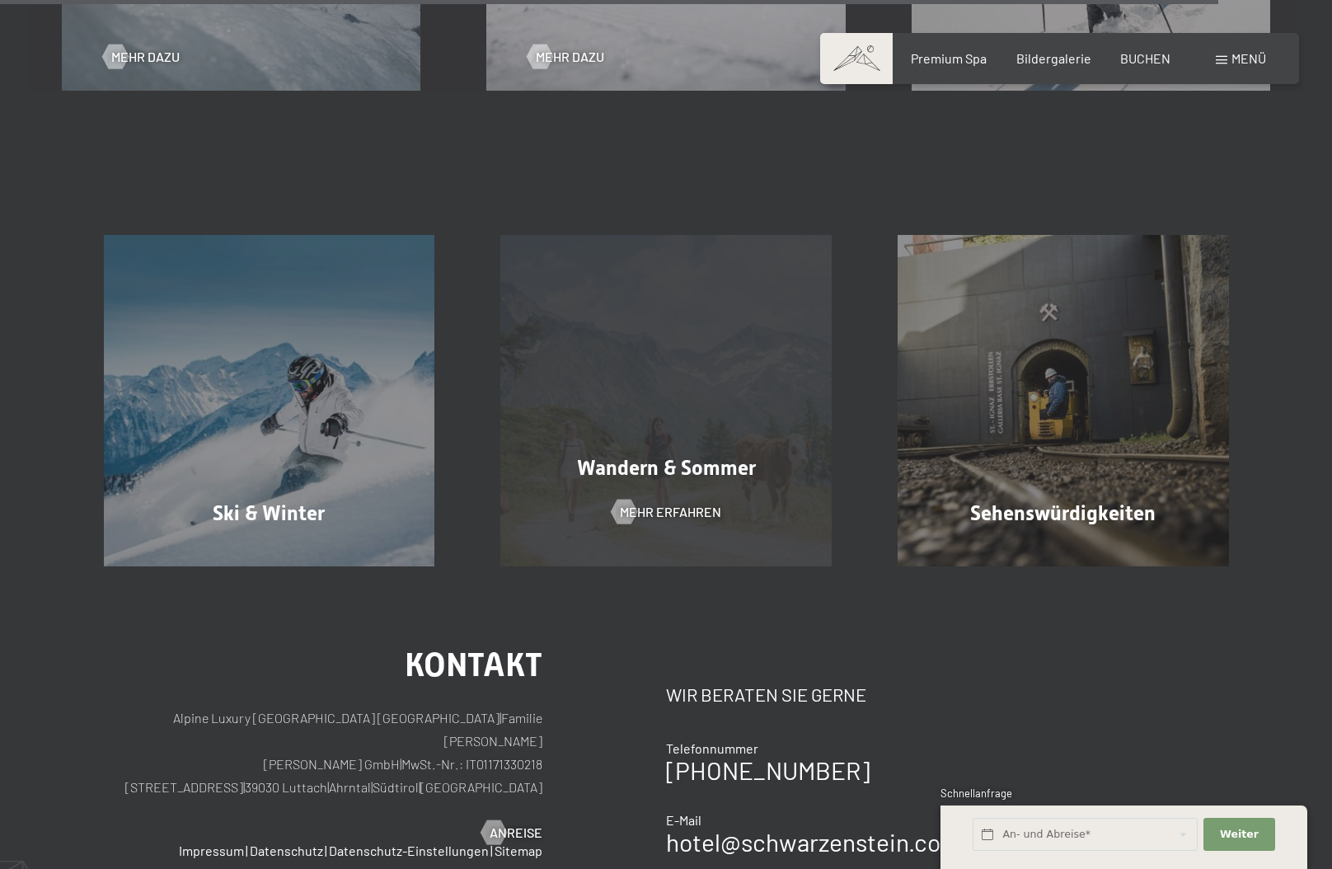
click at [608, 349] on div "Wandern & Sommer Mehr erfahren" at bounding box center [665, 400] width 397 height 331
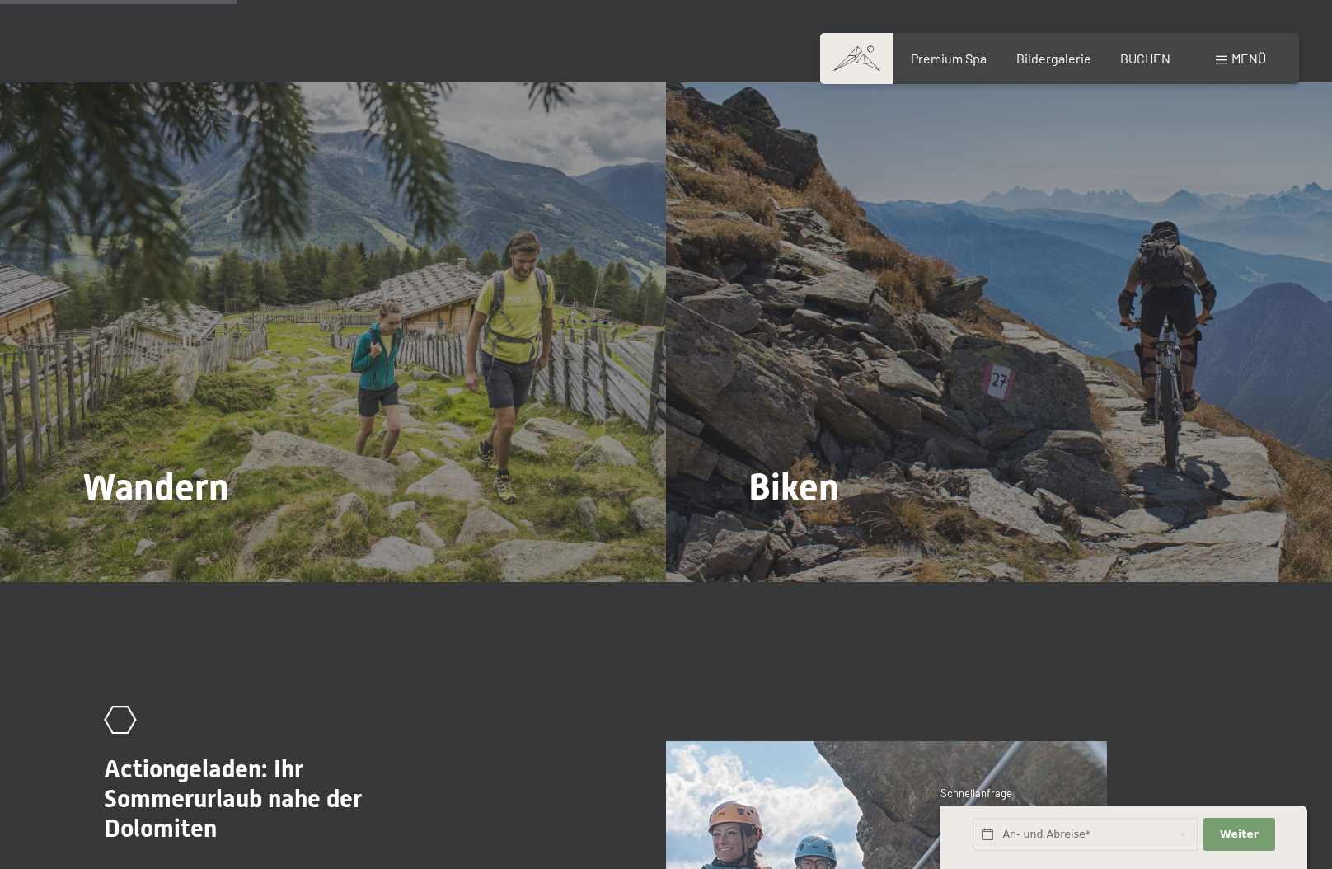
scroll to position [1895, 0]
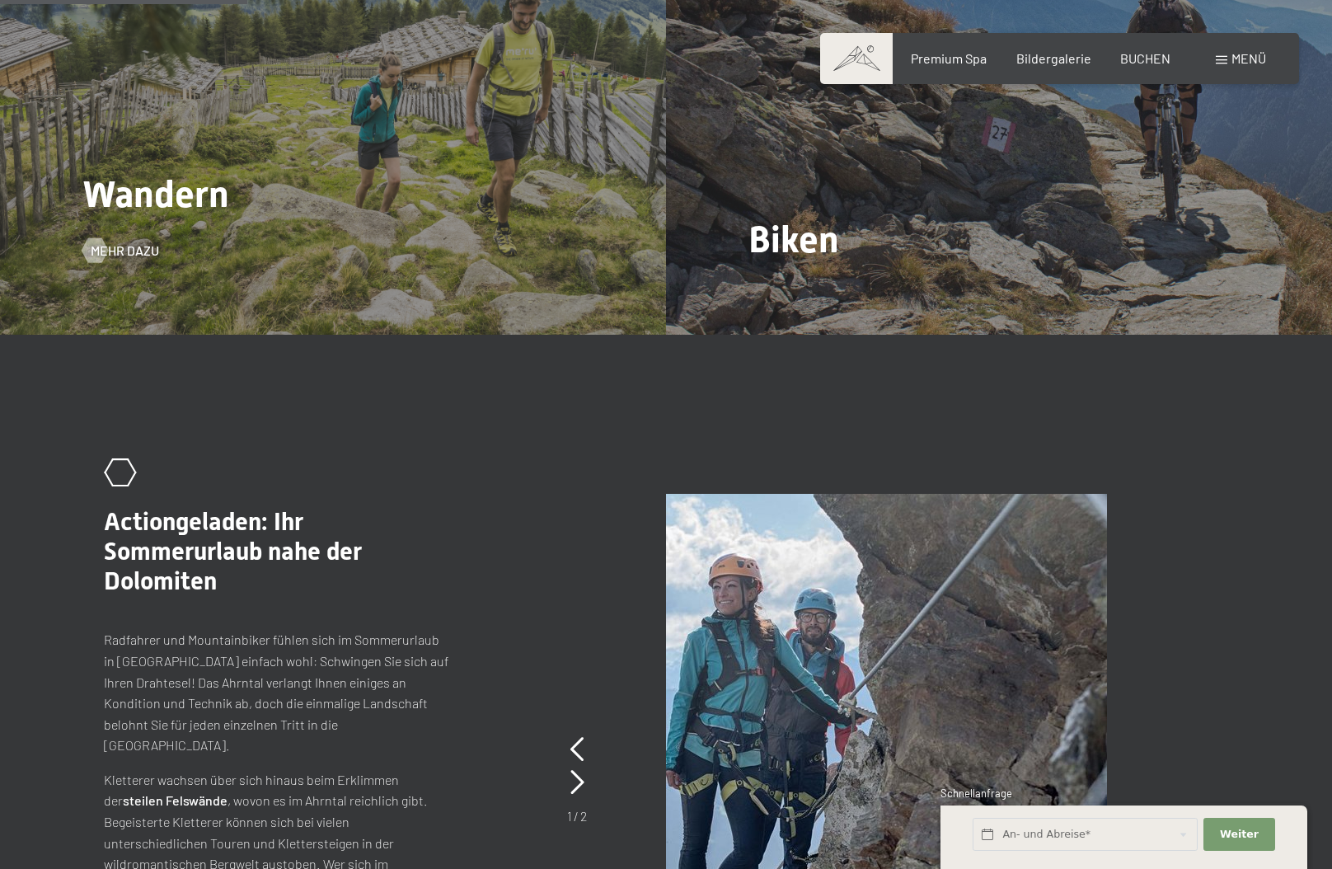
click at [220, 204] on span "Wandern" at bounding box center [155, 194] width 147 height 44
click at [132, 260] on div "Wandern Mehr dazu" at bounding box center [333, 84] width 666 height 499
click at [131, 253] on span "Mehr dazu" at bounding box center [141, 250] width 68 height 18
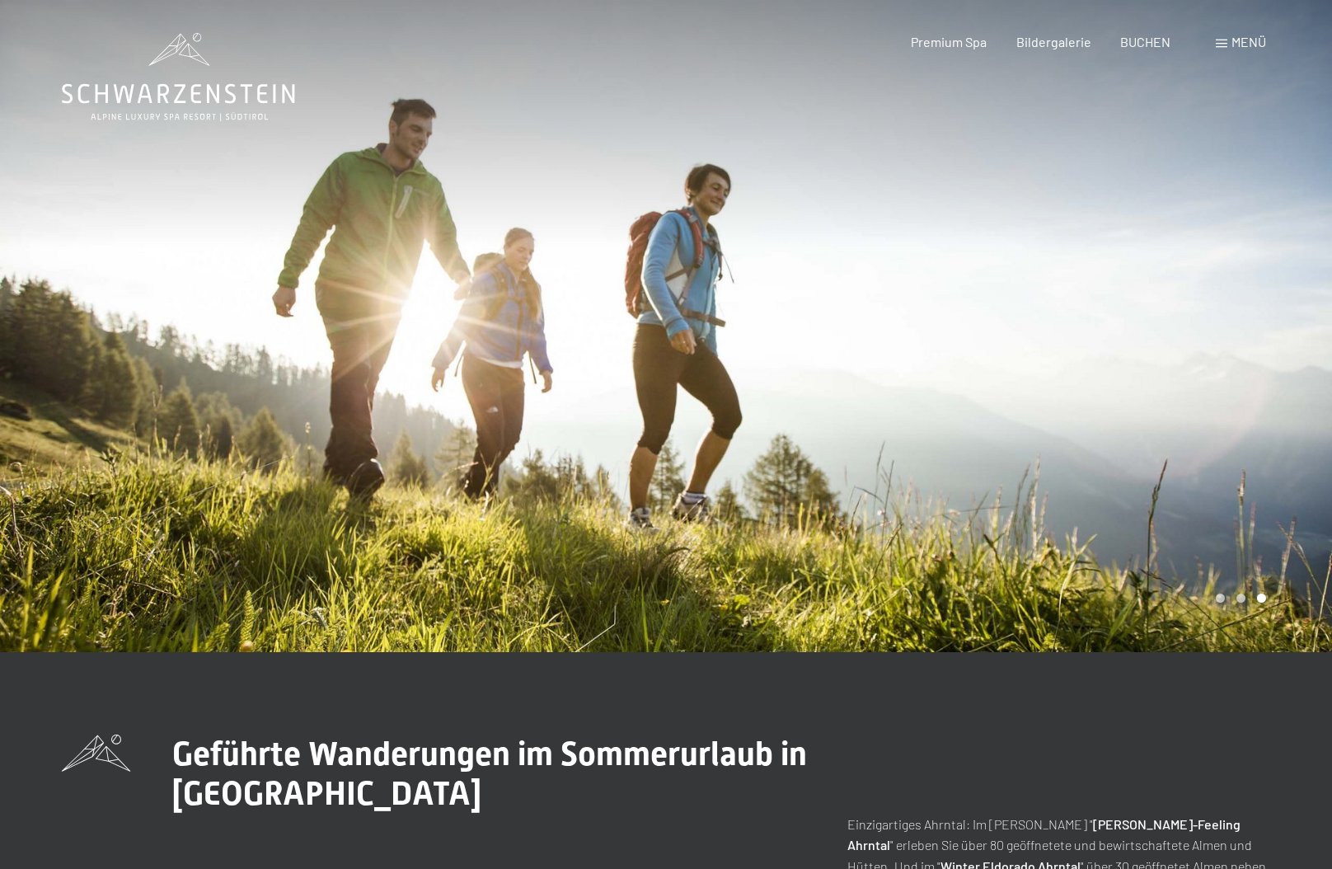
click at [171, 97] on icon at bounding box center [178, 77] width 233 height 88
